Goal: Task Accomplishment & Management: Manage account settings

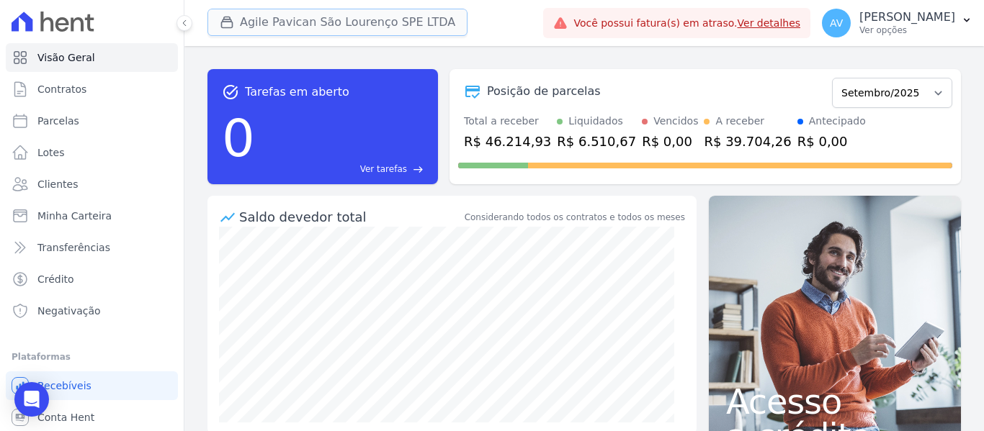
click at [308, 17] on button "Agile Pavican São Lourenço SPE LTDA" at bounding box center [337, 22] width 260 height 27
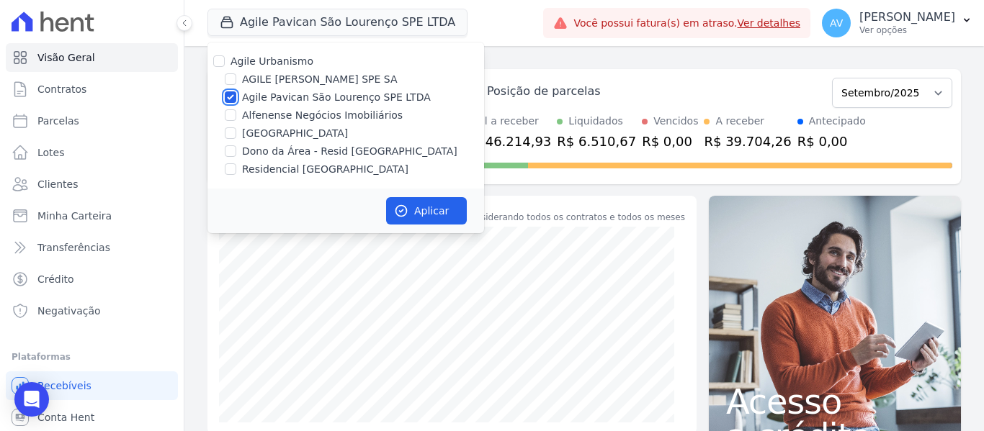
click at [235, 98] on input "Agile Pavican São Lourenço SPE LTDA" at bounding box center [231, 97] width 12 height 12
checkbox input "false"
click at [232, 154] on input "Dono da Área - Resid [GEOGRAPHIC_DATA]" at bounding box center [231, 151] width 12 height 12
checkbox input "true"
click at [410, 203] on button "Aplicar" at bounding box center [426, 210] width 81 height 27
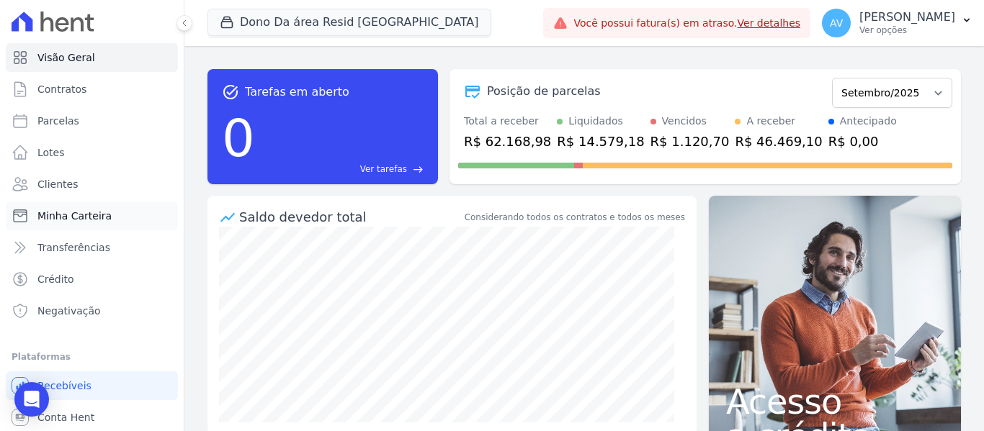
click at [120, 216] on link "Minha Carteira" at bounding box center [92, 216] width 172 height 29
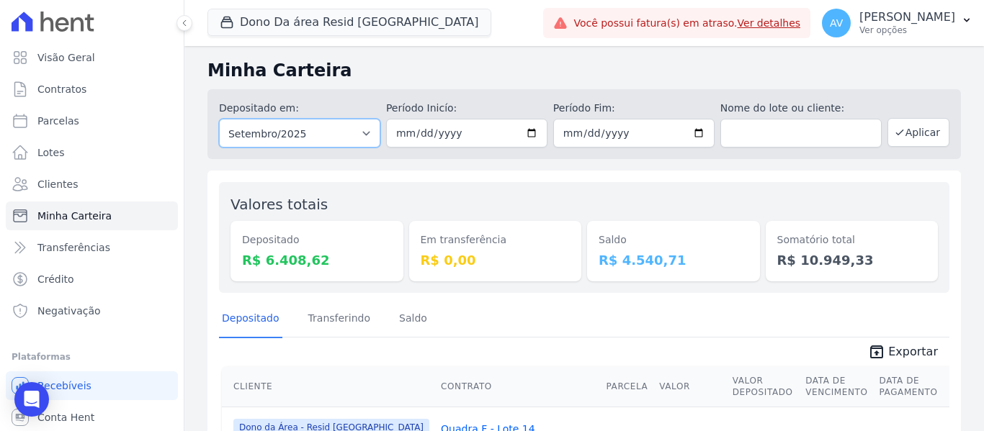
click at [318, 137] on select "Todos os meses Novembro/2022 Dezembro/2022 Janeiro/2023 Fevereiro/2023 Março/20…" at bounding box center [299, 133] width 161 height 29
select select "08/2025"
click at [219, 119] on select "Todos os meses Novembro/2022 Dezembro/2022 Janeiro/2023 Fevereiro/2023 Março/20…" at bounding box center [299, 133] width 161 height 29
click at [912, 129] on button "Aplicar" at bounding box center [918, 132] width 62 height 29
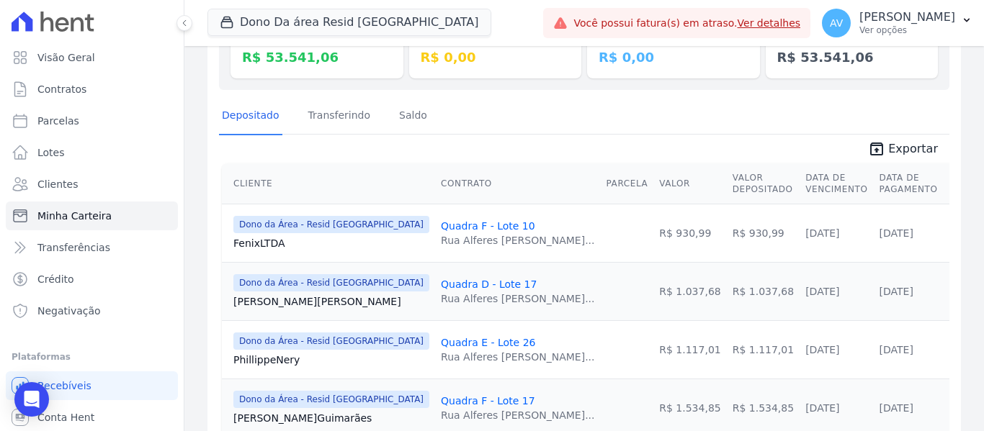
scroll to position [216, 0]
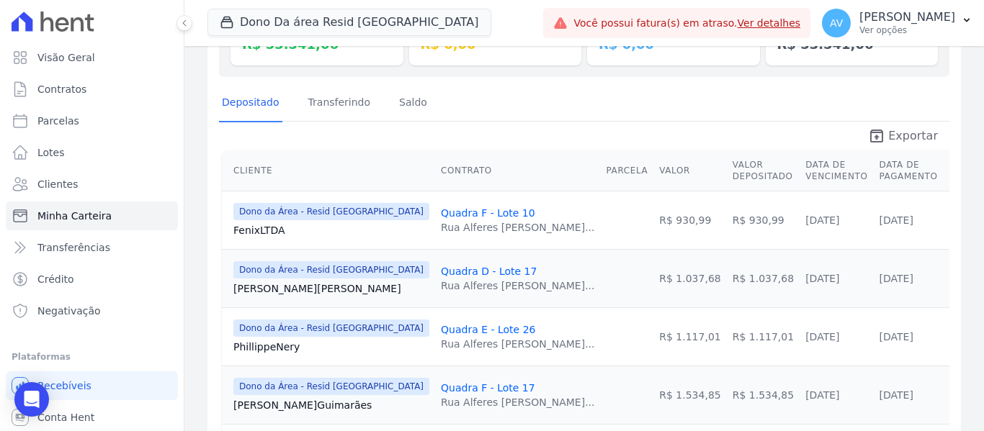
click at [902, 130] on span "Exportar" at bounding box center [913, 135] width 50 height 17
click at [800, 18] on link "Ver detalhes" at bounding box center [769, 23] width 63 height 12
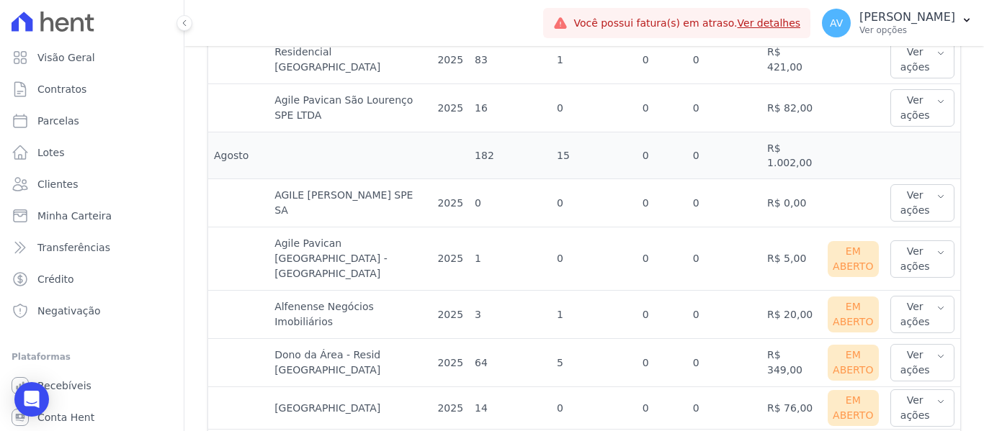
scroll to position [792, 0]
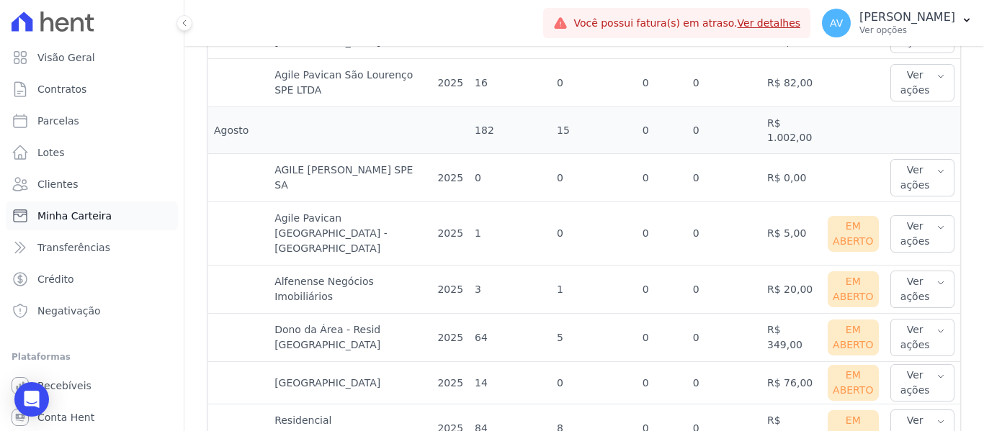
click at [75, 214] on span "Minha Carteira" at bounding box center [74, 216] width 74 height 14
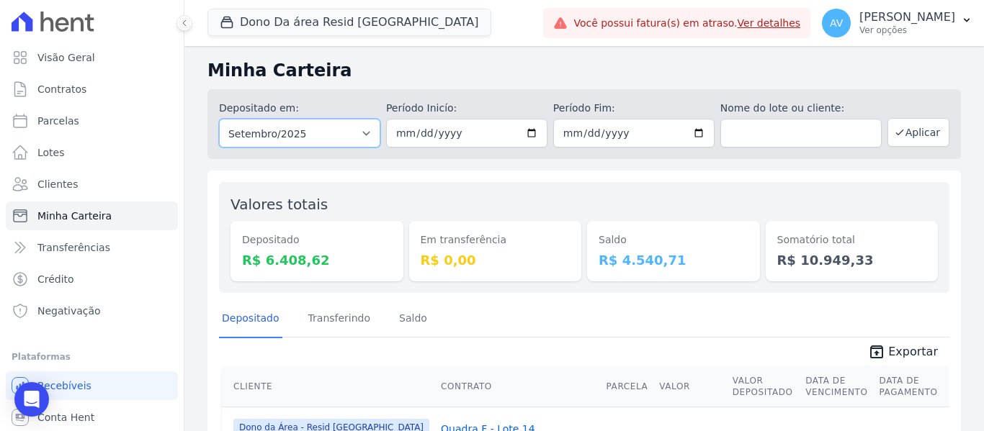
click at [360, 133] on select "Todos os meses Novembro/2022 Dezembro/2022 Janeiro/2023 Fevereiro/2023 Março/20…" at bounding box center [299, 133] width 161 height 29
select select "08/2025"
click at [219, 119] on select "Todos os meses Novembro/2022 Dezembro/2022 Janeiro/2023 Fevereiro/2023 Março/20…" at bounding box center [299, 133] width 161 height 29
click at [911, 130] on button "Aplicar" at bounding box center [918, 132] width 62 height 29
click at [377, 19] on button "Dono Da área Resid [GEOGRAPHIC_DATA]" at bounding box center [349, 22] width 284 height 27
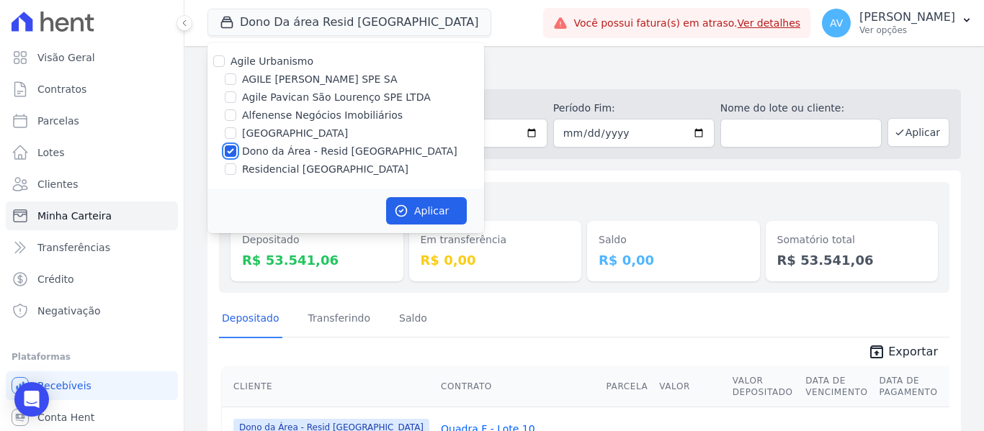
click at [229, 151] on input "Dono da Área - Resid [GEOGRAPHIC_DATA]" at bounding box center [231, 151] width 12 height 12
checkbox input "false"
click at [228, 130] on input "[GEOGRAPHIC_DATA]" at bounding box center [231, 133] width 12 height 12
checkbox input "true"
click at [434, 209] on button "Aplicar" at bounding box center [426, 210] width 81 height 27
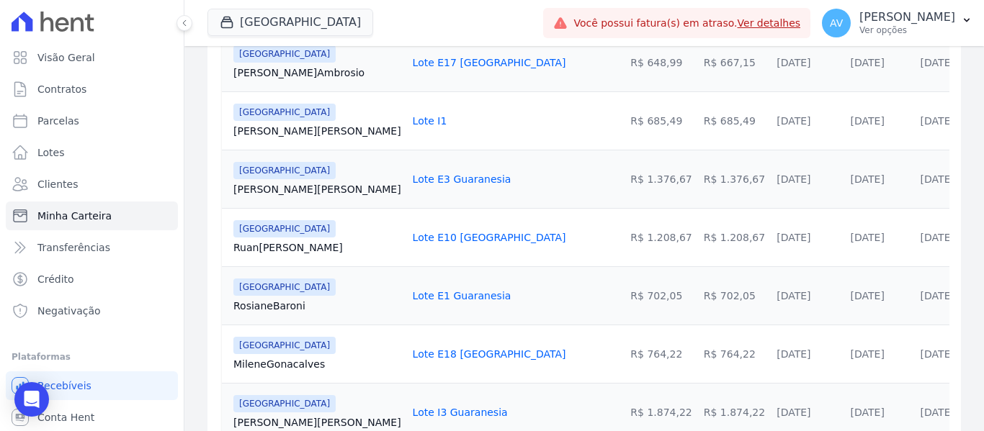
scroll to position [501, 0]
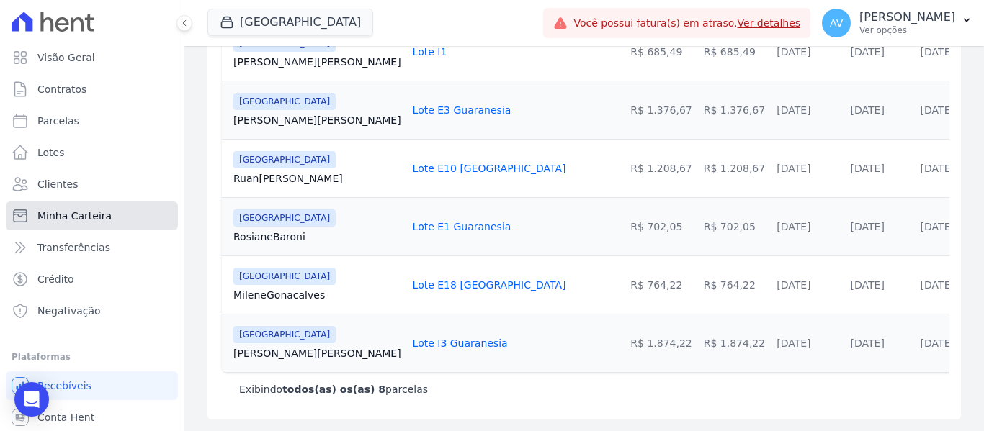
click at [54, 215] on span "Minha Carteira" at bounding box center [74, 216] width 74 height 14
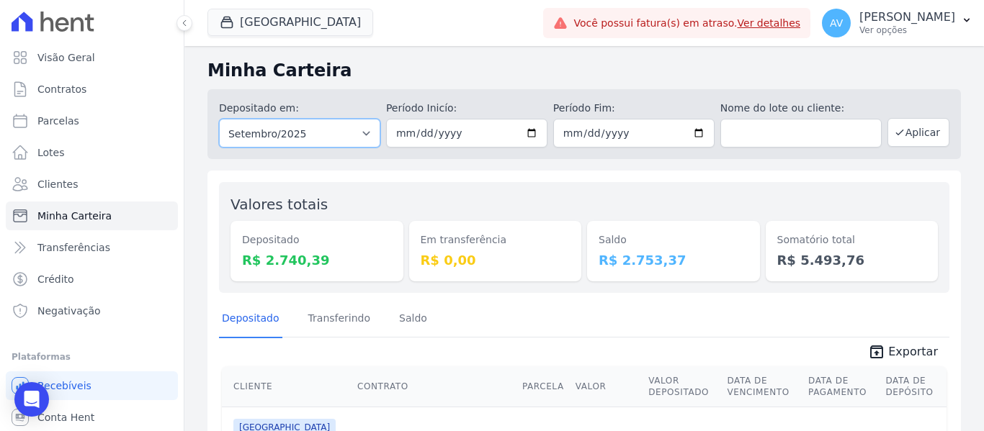
click at [326, 135] on select "Todos os meses Agosto/2022 Setembro/2022 Outubro/2022 Novembro/2022 Dezembro/20…" at bounding box center [299, 133] width 161 height 29
select select "08/2025"
click at [219, 119] on select "Todos os meses Agosto/2022 Setembro/2022 Outubro/2022 Novembro/2022 Dezembro/20…" at bounding box center [299, 133] width 161 height 29
click at [900, 111] on div "Depositado em: Todos os meses Agosto/2022 Setembro/2022 Outubro/2022 Novembro/2…" at bounding box center [583, 124] width 753 height 70
click at [900, 137] on button "Aplicar" at bounding box center [918, 132] width 62 height 29
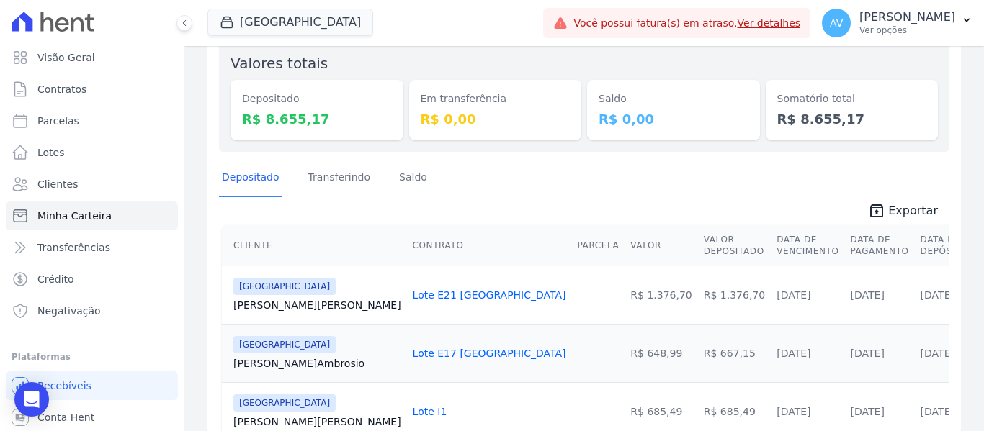
scroll to position [144, 0]
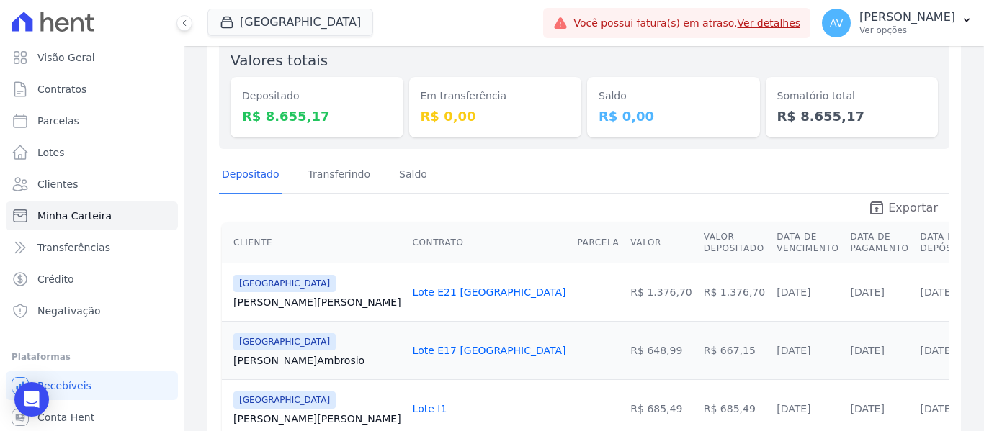
click at [905, 207] on span "Exportar" at bounding box center [913, 208] width 50 height 17
